Goal: Task Accomplishment & Management: Use online tool/utility

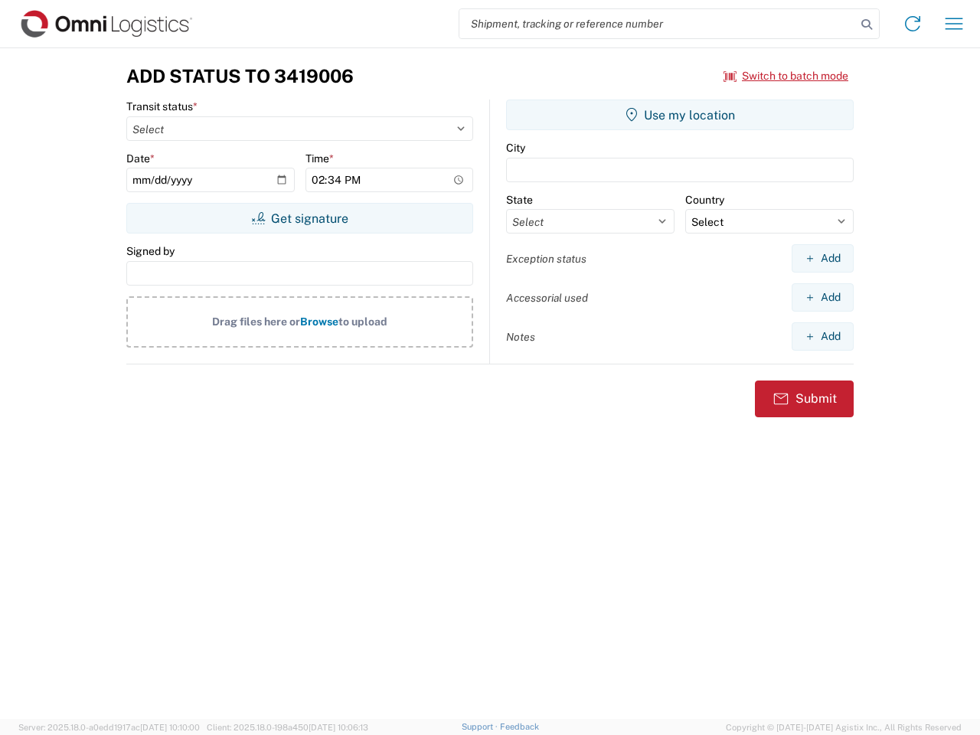
click at [658, 24] on input "search" at bounding box center [657, 23] width 397 height 29
click at [867, 24] on icon at bounding box center [866, 24] width 21 height 21
click at [912, 24] on icon at bounding box center [912, 23] width 24 height 24
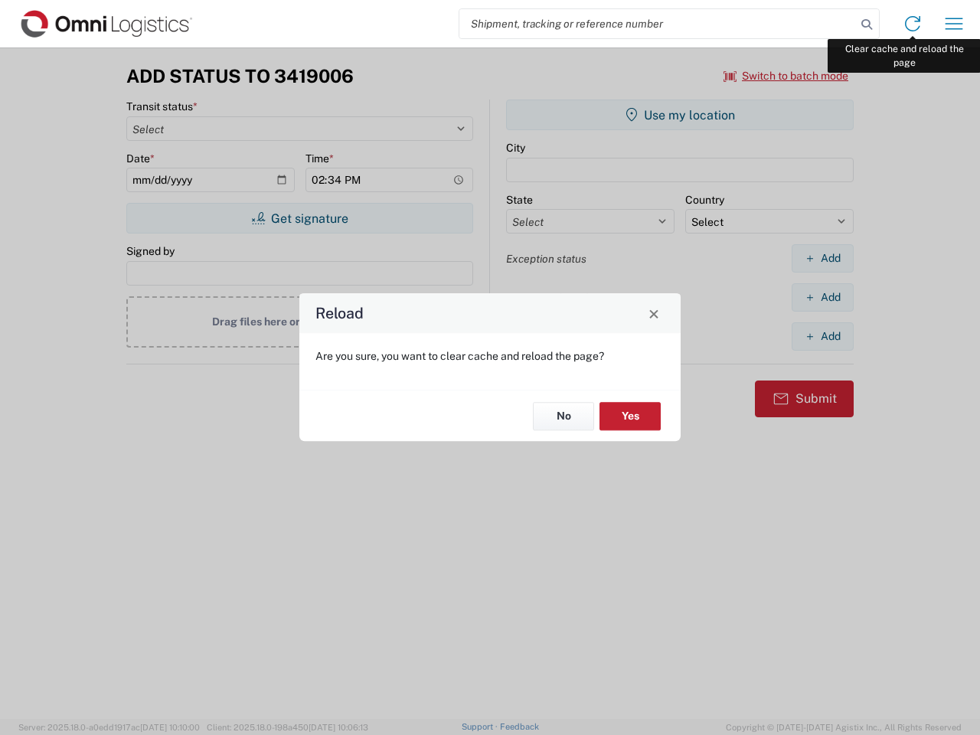
click at [954, 24] on div "Reload Are you sure, you want to clear cache and reload the page? No Yes" at bounding box center [490, 367] width 980 height 735
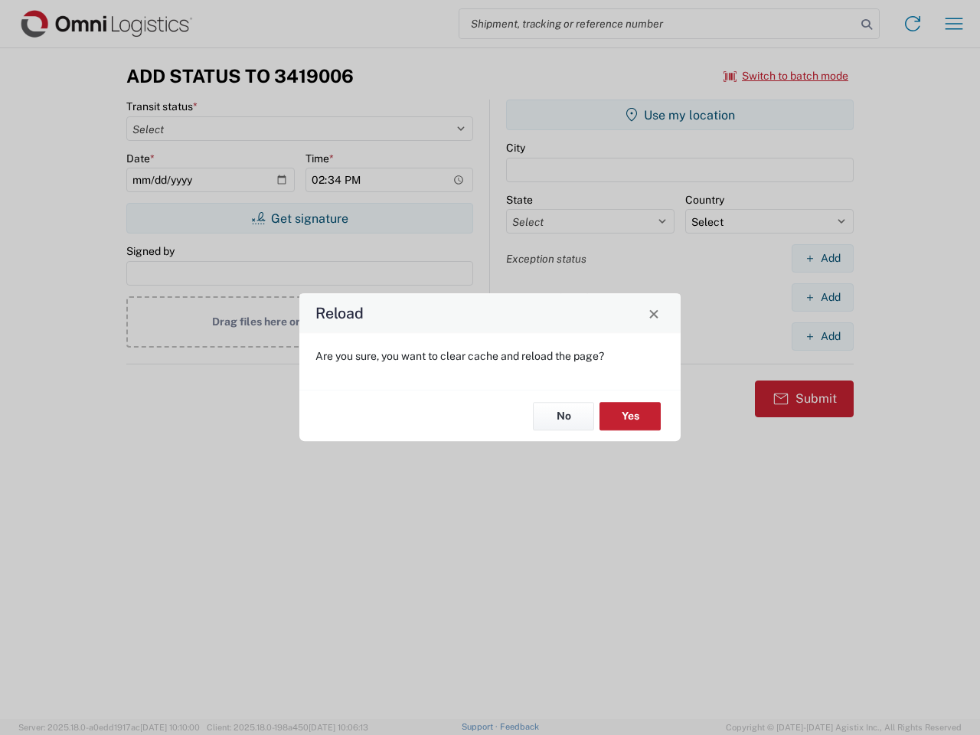
click at [786, 76] on div "Reload Are you sure, you want to clear cache and reload the page? No Yes" at bounding box center [490, 367] width 980 height 735
click at [299, 218] on div "Reload Are you sure, you want to clear cache and reload the page? No Yes" at bounding box center [490, 367] width 980 height 735
click at [680, 115] on div "Reload Are you sure, you want to clear cache and reload the page? No Yes" at bounding box center [490, 367] width 980 height 735
click at [822, 258] on div "Reload Are you sure, you want to clear cache and reload the page? No Yes" at bounding box center [490, 367] width 980 height 735
click at [822, 297] on div "Reload Are you sure, you want to clear cache and reload the page? No Yes" at bounding box center [490, 367] width 980 height 735
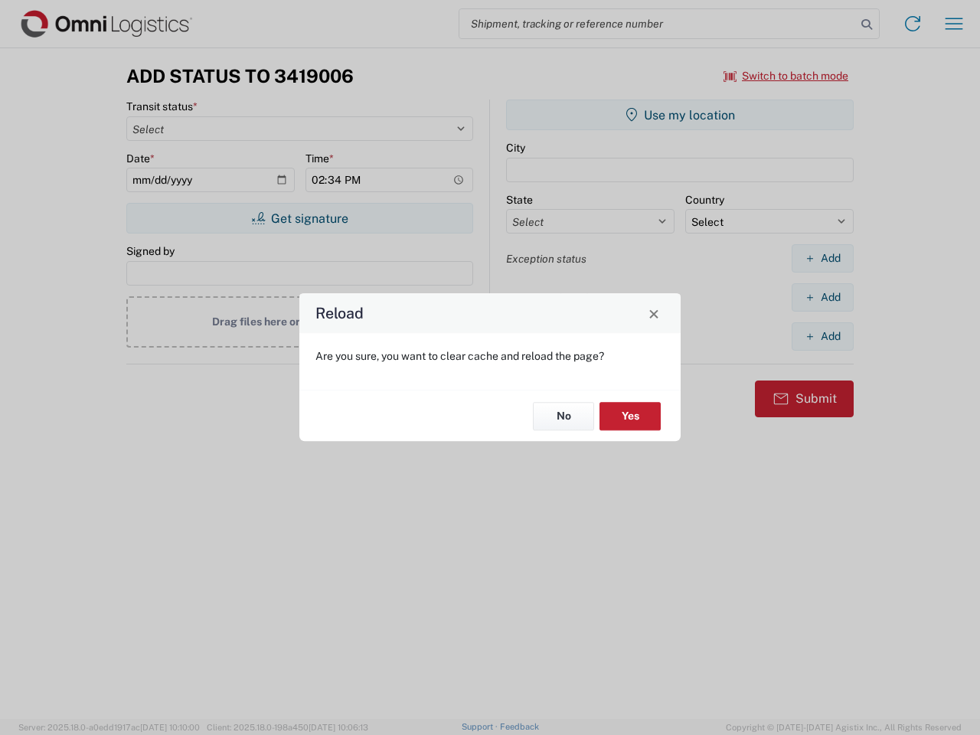
click at [822, 336] on div "Reload Are you sure, you want to clear cache and reload the page? No Yes" at bounding box center [490, 367] width 980 height 735
